Goal: Find specific page/section: Find specific page/section

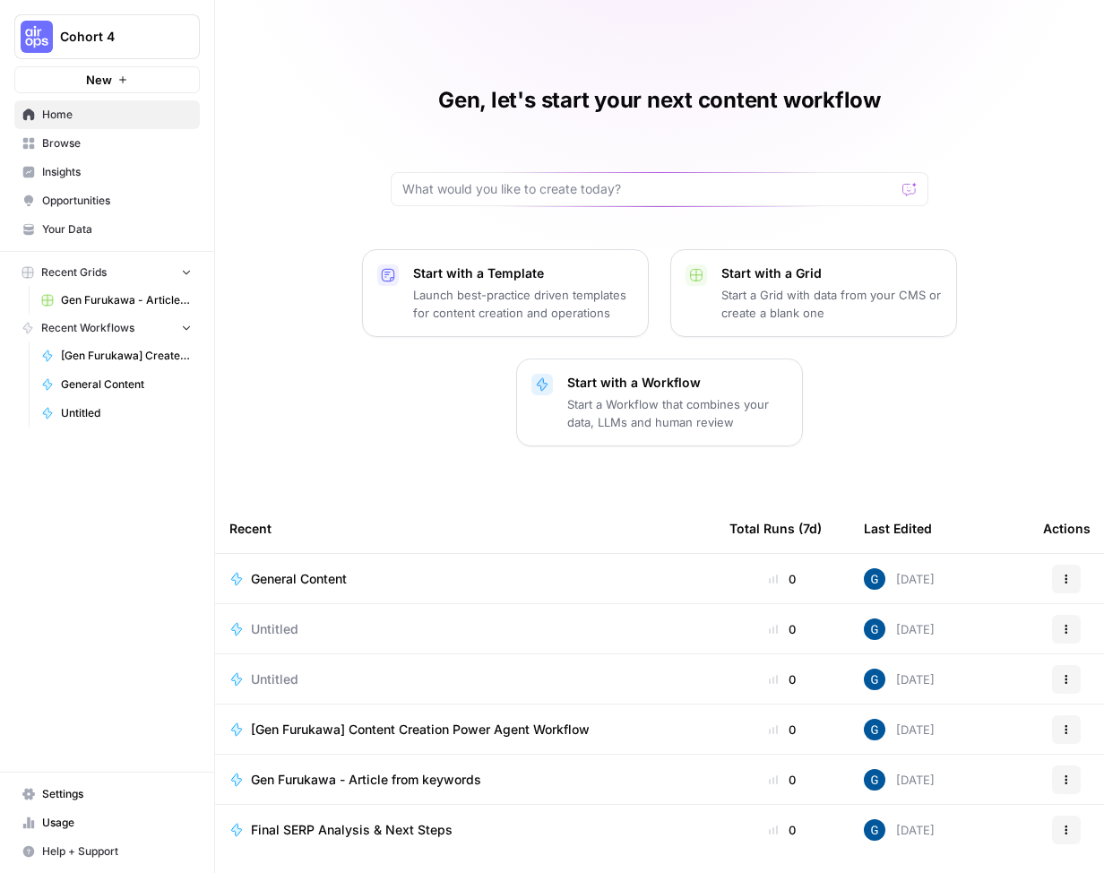
click at [79, 168] on span "Insights" at bounding box center [117, 172] width 150 height 16
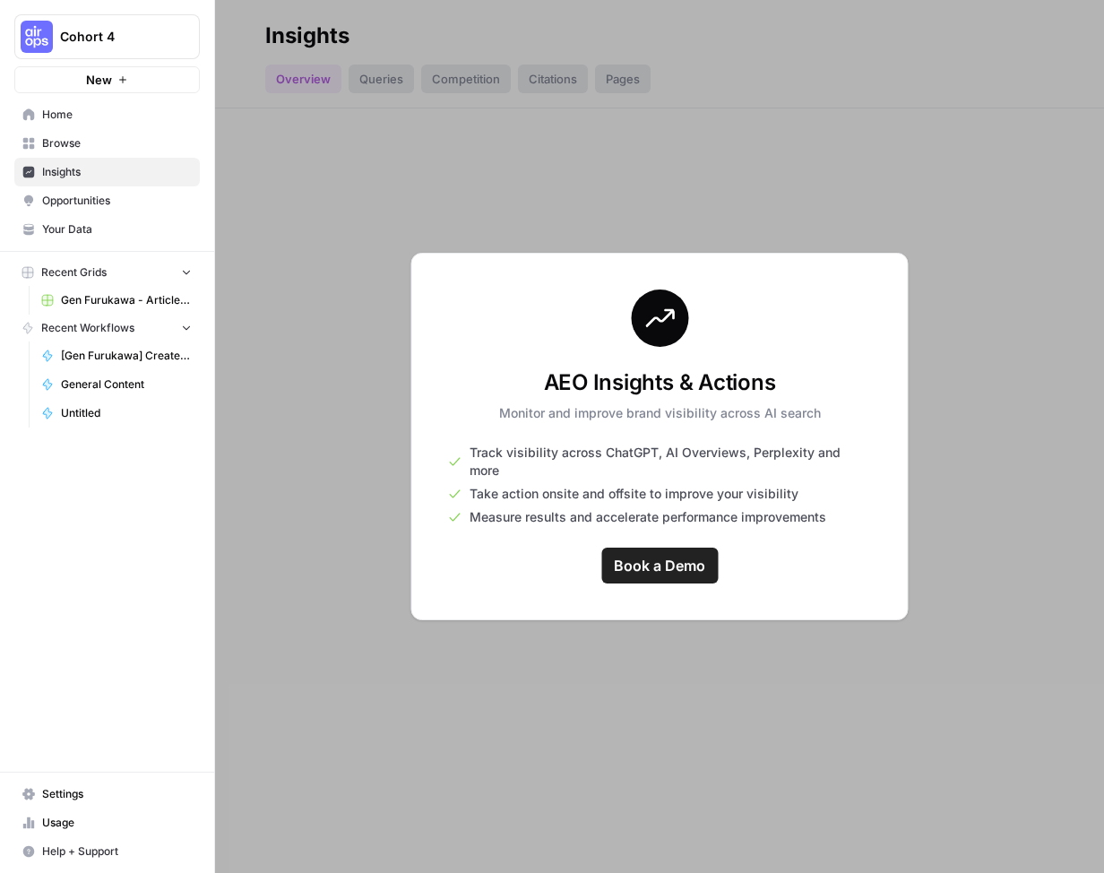
click at [99, 209] on link "Opportunities" at bounding box center [106, 200] width 185 height 29
